Goal: Task Accomplishment & Management: Manage account settings

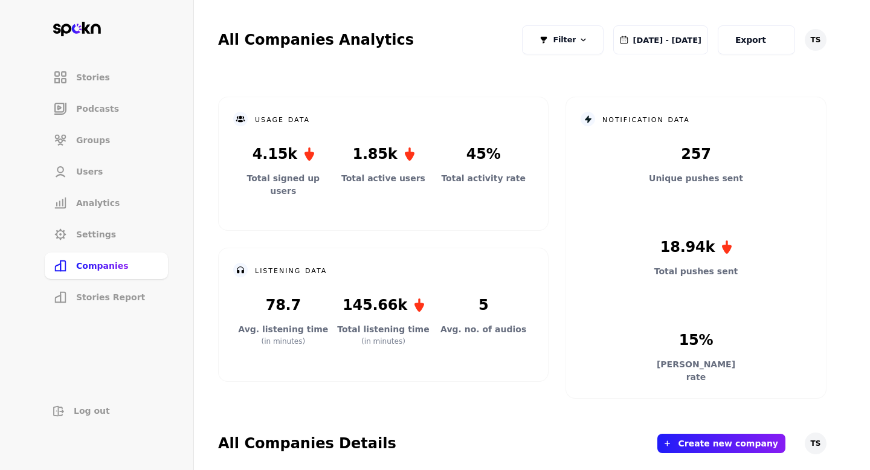
scroll to position [339, 0]
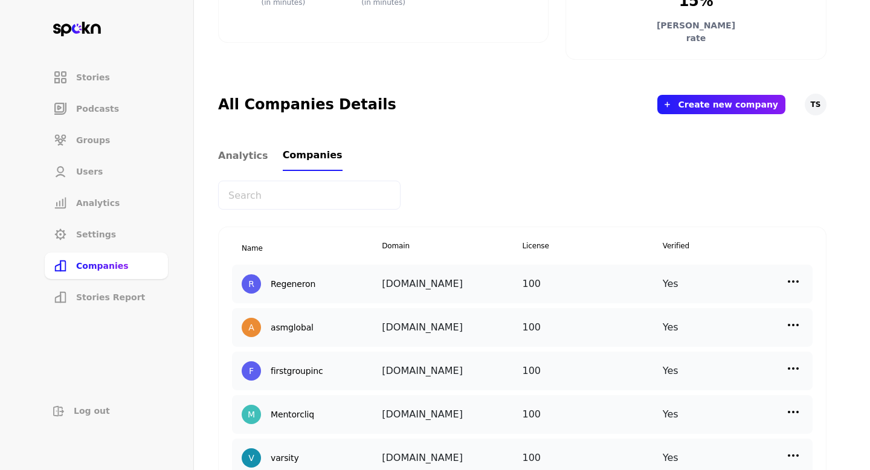
click at [293, 198] on input "text" at bounding box center [309, 195] width 183 height 29
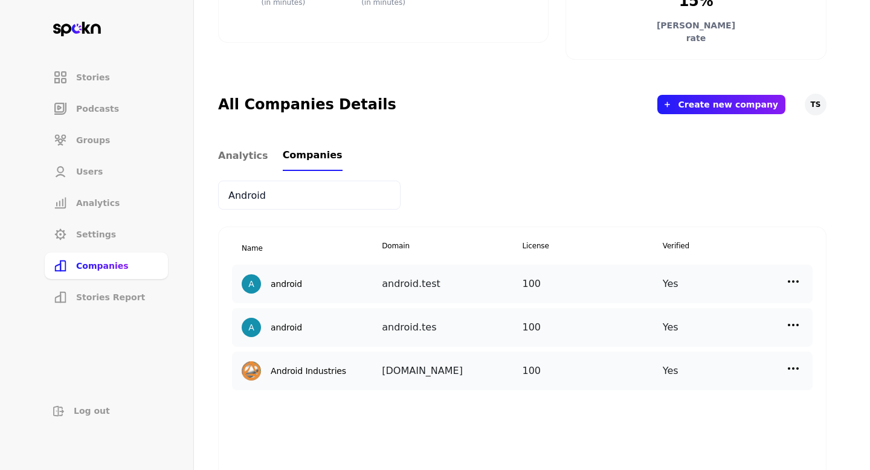
type input "Android"
click at [802, 367] on div "Yes" at bounding box center [733, 370] width 140 height 19
click at [796, 367] on img at bounding box center [793, 368] width 15 height 15
click at [684, 418] on p "Manage Users" at bounding box center [686, 422] width 60 height 13
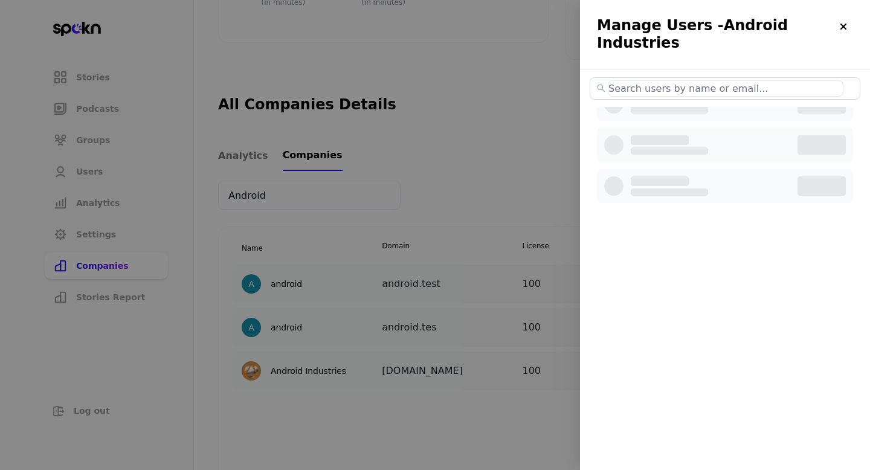
select select "2"
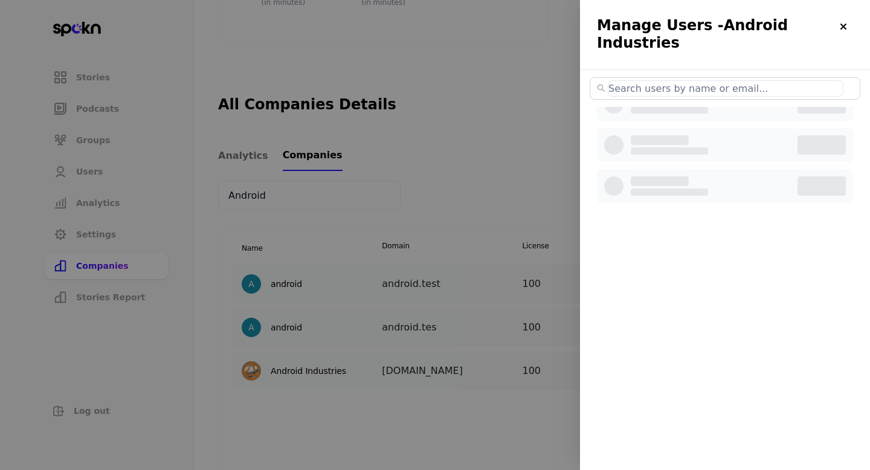
select select "2"
select select "3"
select select "2"
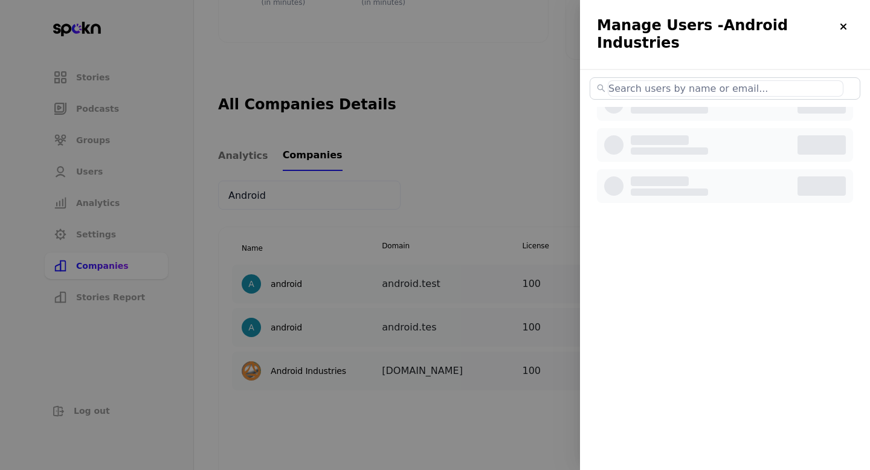
select select "2"
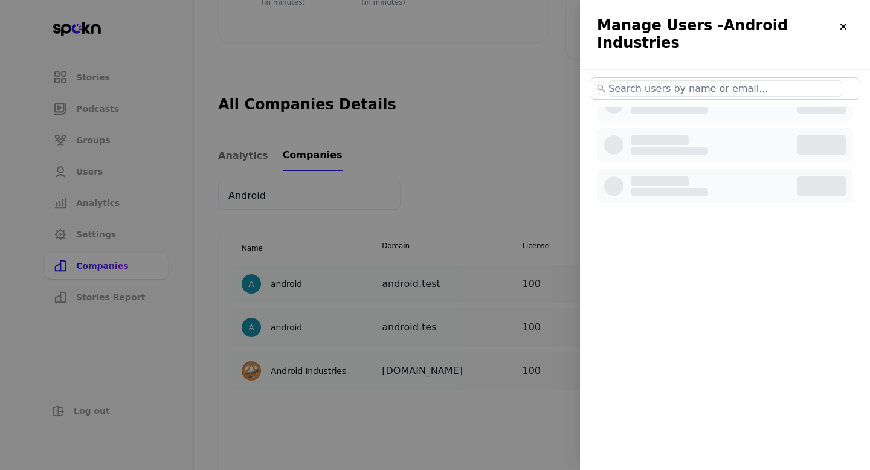
select select "2"
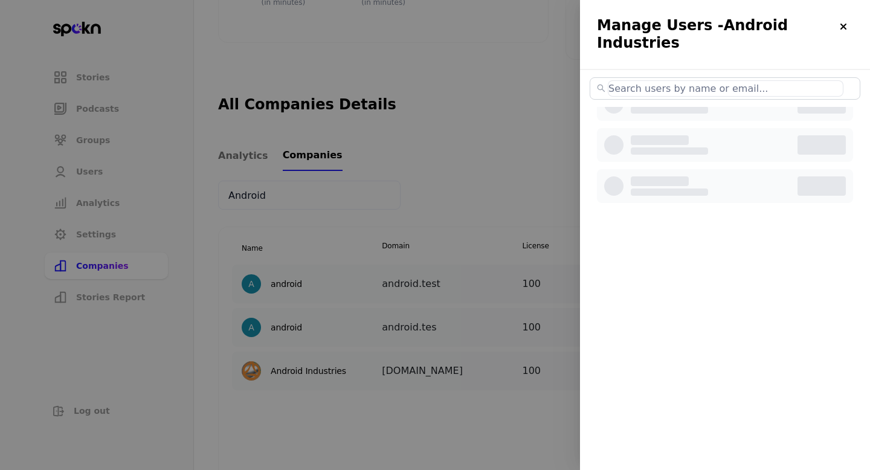
select select "3"
select select "2"
select select "3"
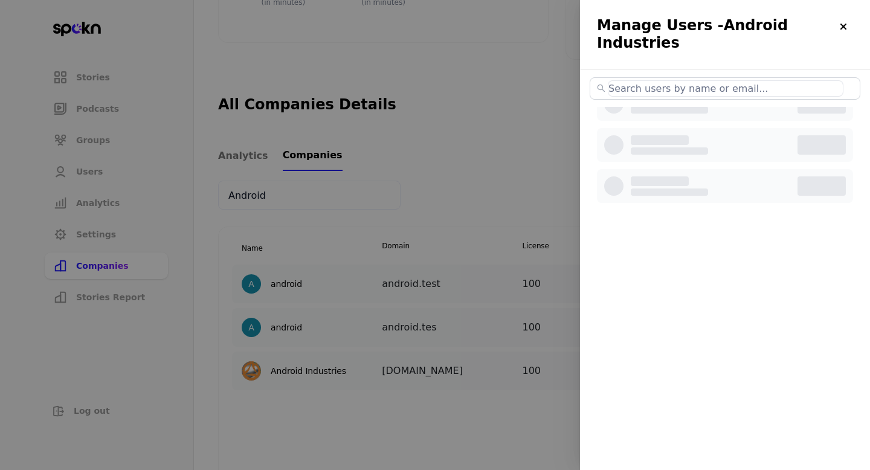
select select "2"
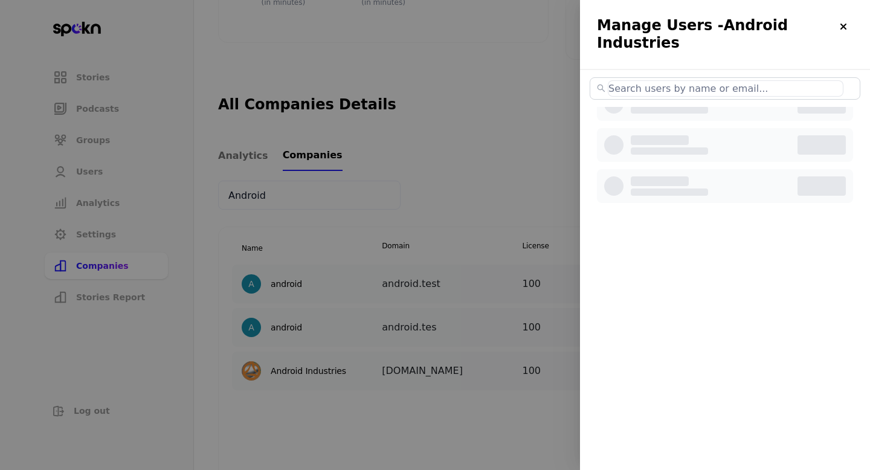
select select "2"
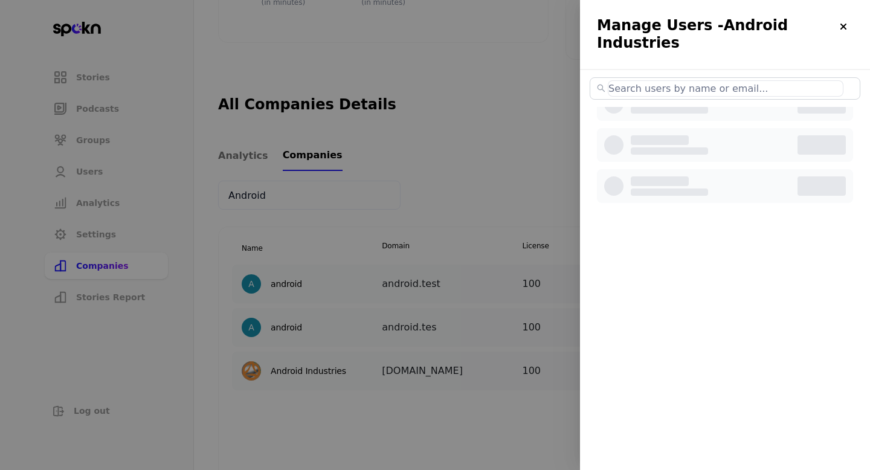
select select "2"
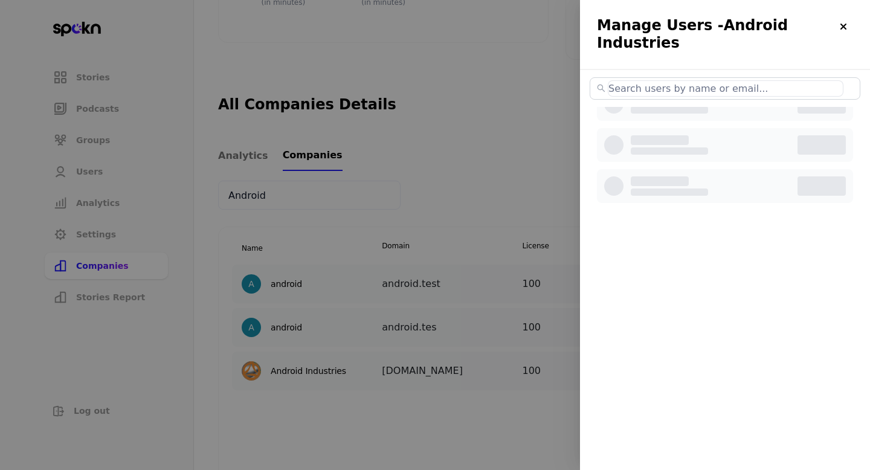
select select "2"
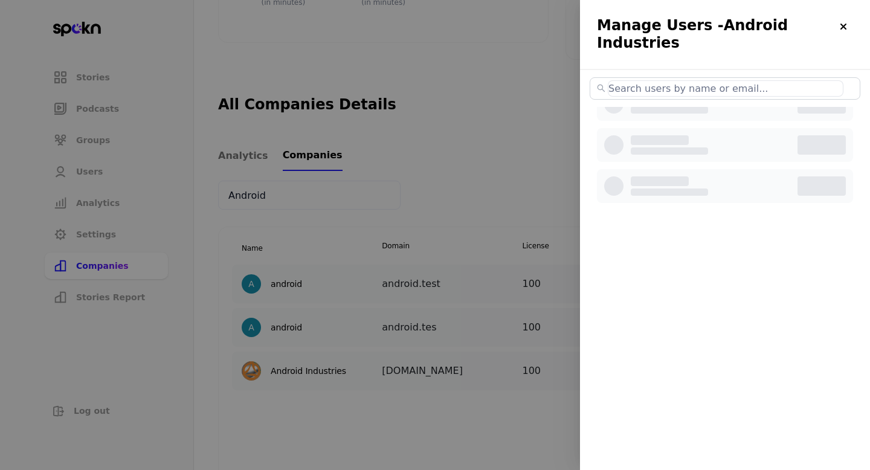
select select "2"
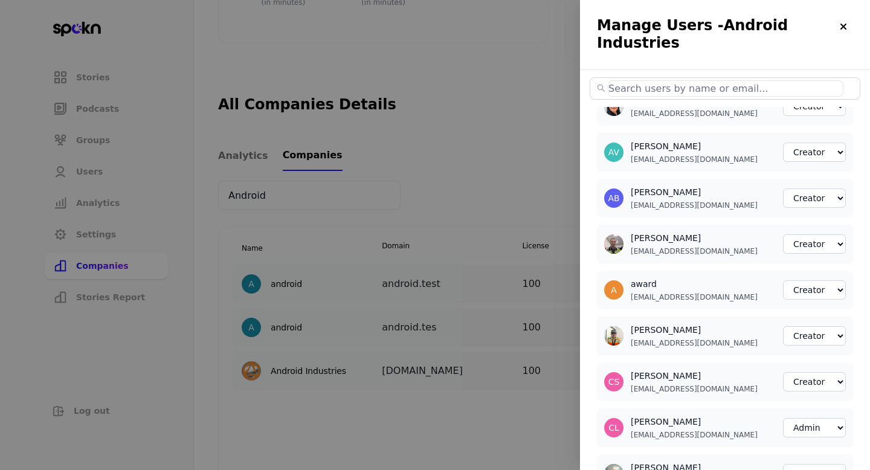
click at [710, 80] on input "text" at bounding box center [726, 88] width 236 height 16
paste input "[EMAIL_ADDRESS][DOMAIN_NAME]"
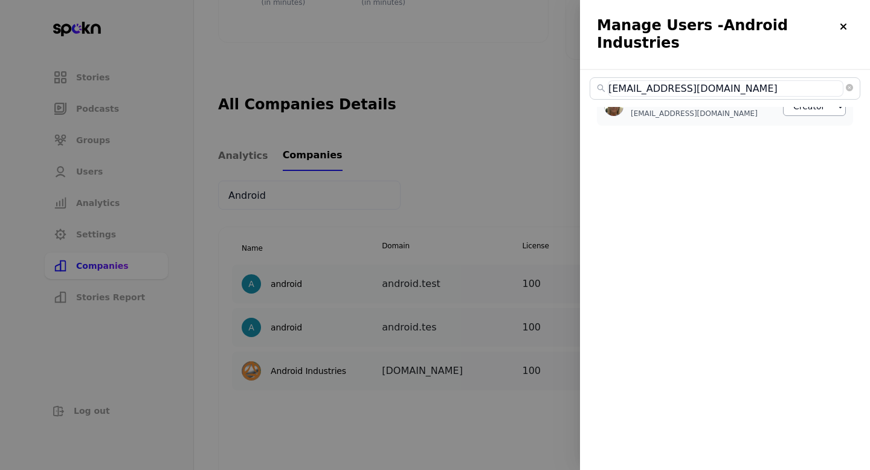
type input "[EMAIL_ADDRESS][DOMAIN_NAME]"
click at [816, 100] on select "Member Creator Admin" at bounding box center [814, 106] width 63 height 19
select select "2"
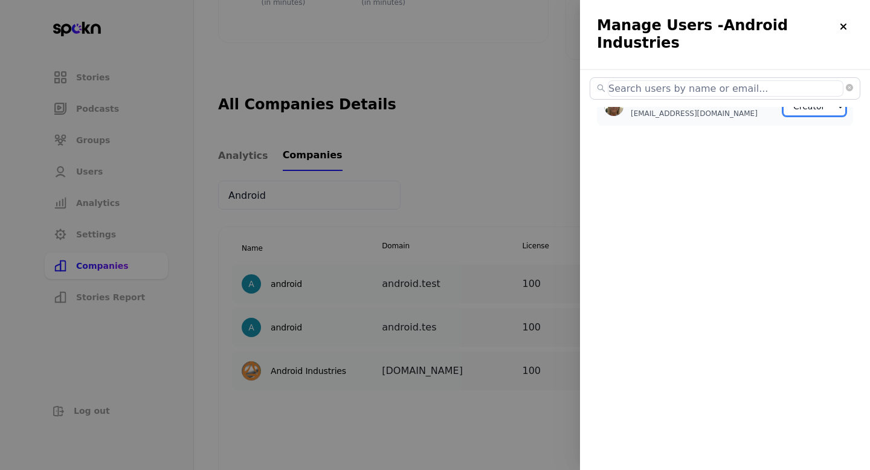
select select "2"
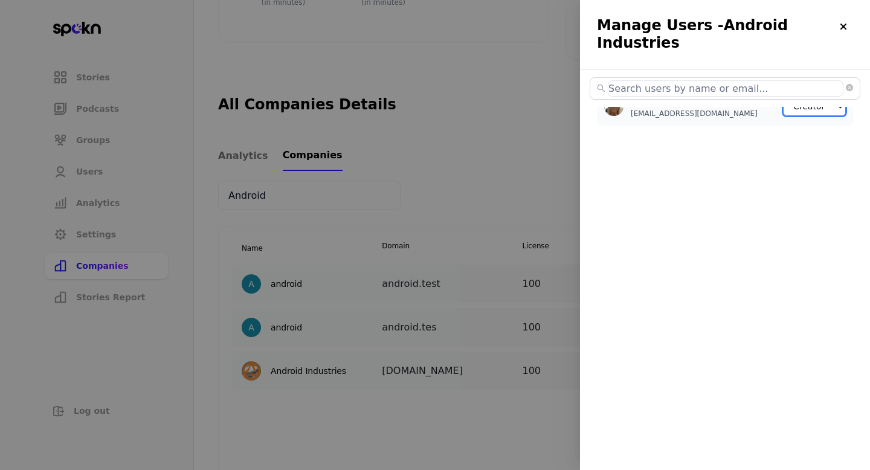
select select "3"
select select "2"
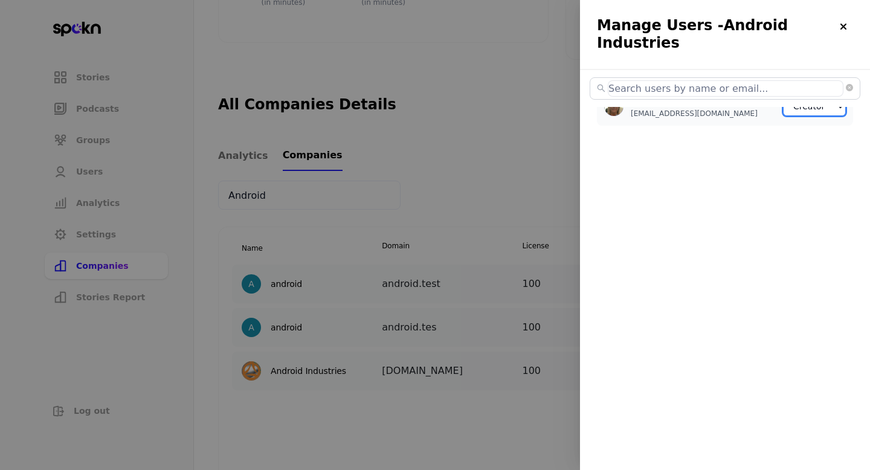
select select "2"
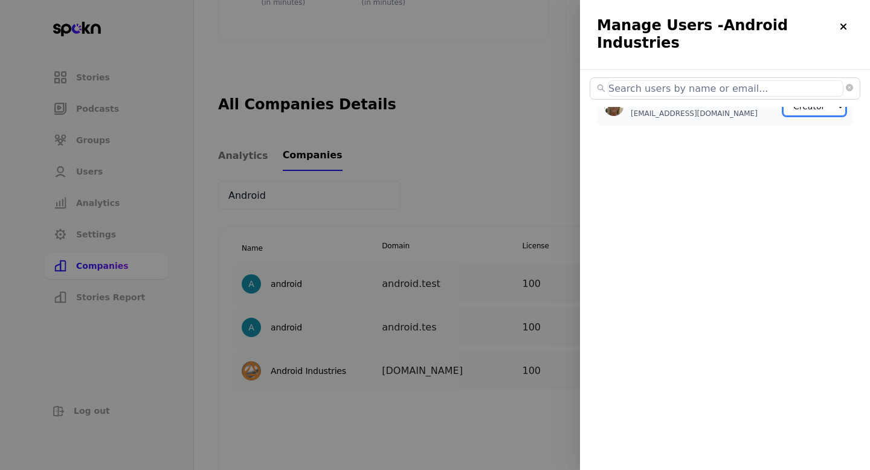
select select "2"
select select "3"
select select "2"
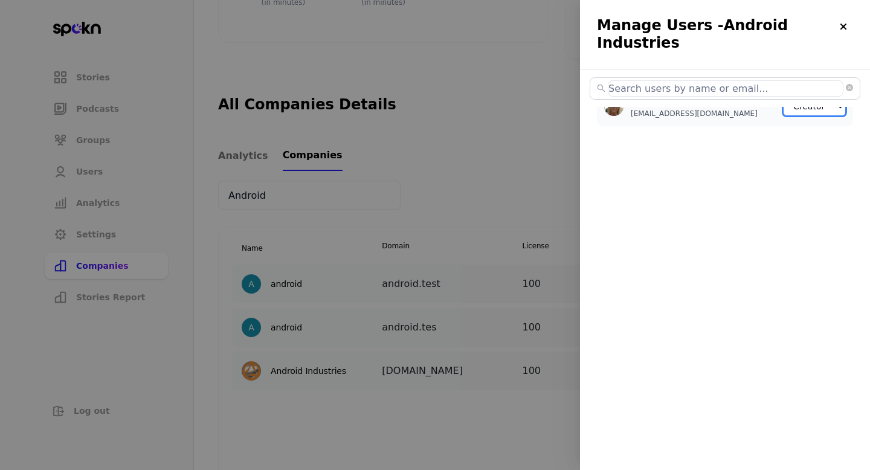
select select "2"
select select "3"
select select "2"
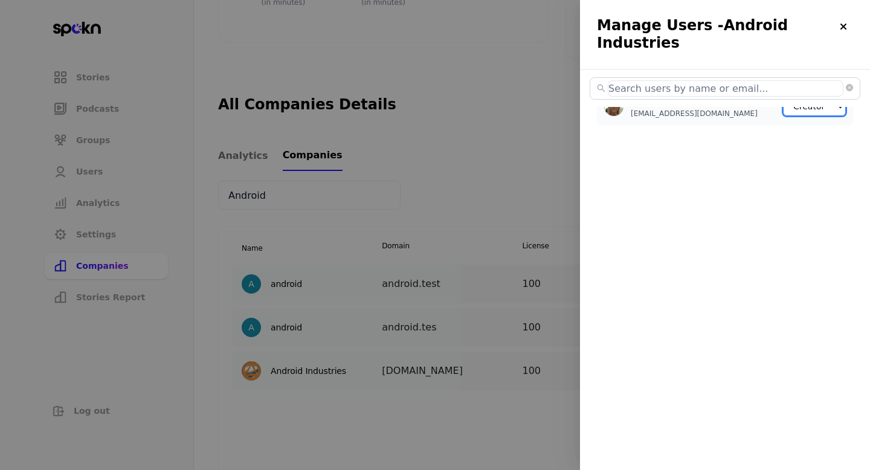
select select "2"
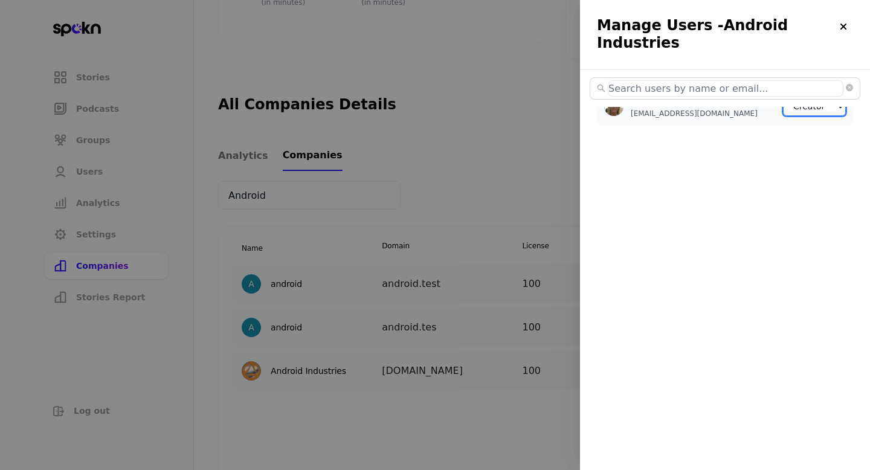
select select "2"
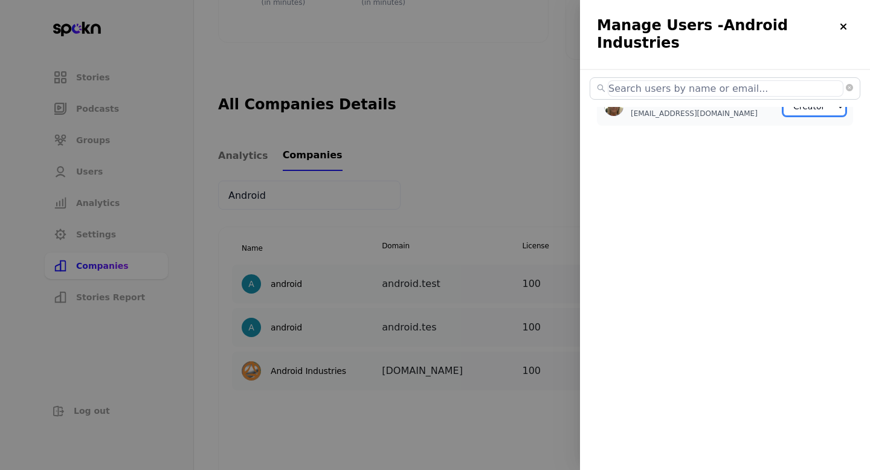
select select "2"
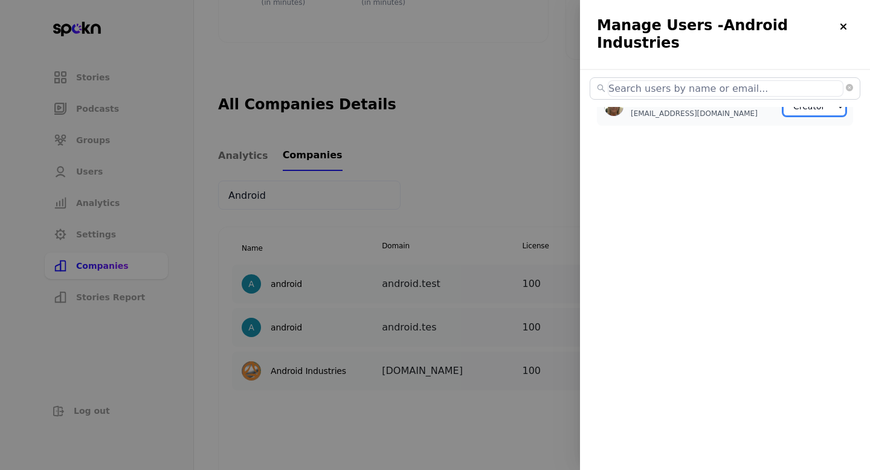
select select "2"
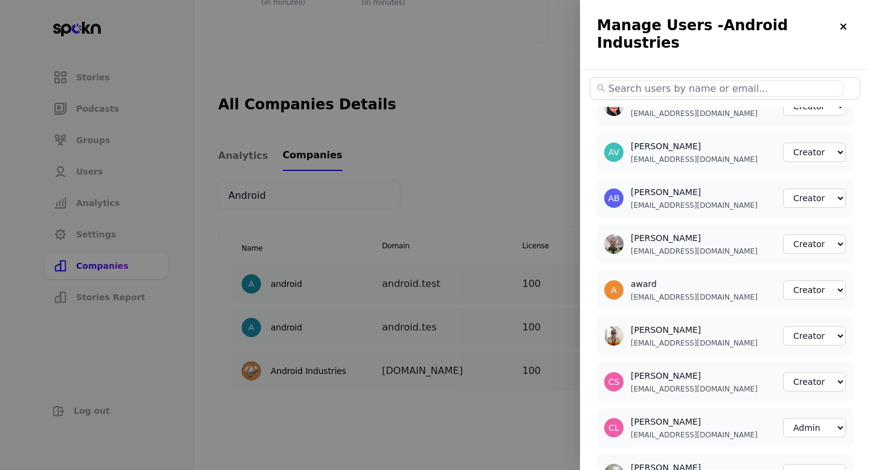
click at [830, 80] on input "text" at bounding box center [726, 88] width 236 height 16
paste input "[EMAIL_ADDRESS][DOMAIN_NAME]"
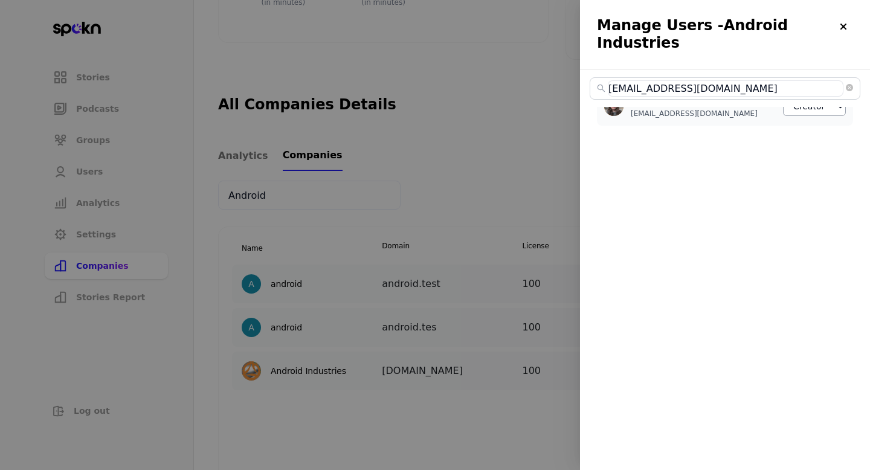
type input "[EMAIL_ADDRESS][DOMAIN_NAME]"
click at [827, 105] on select "Member Creator Admin" at bounding box center [814, 106] width 63 height 19
click at [779, 166] on div "[PERSON_NAME] [EMAIL_ADDRESS][DOMAIN_NAME] Member Creator Admin" at bounding box center [725, 239] width 290 height 376
select select "3"
